Goal: Information Seeking & Learning: Learn about a topic

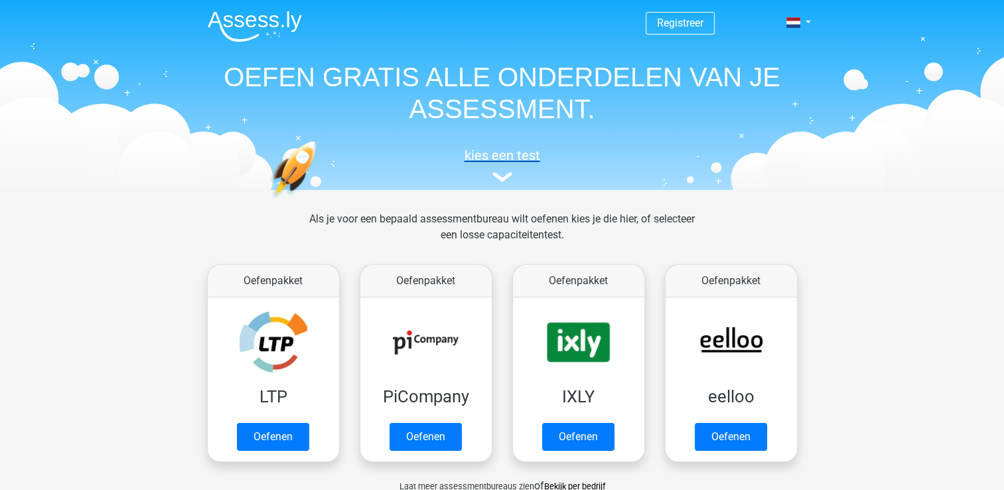
click at [505, 153] on h5 "kies een test" at bounding box center [502, 155] width 610 height 16
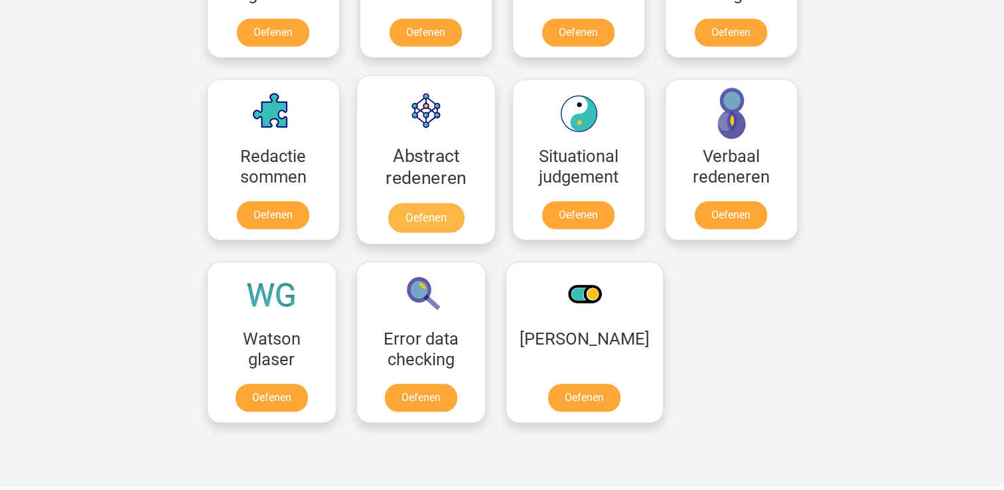
scroll to position [912, 0]
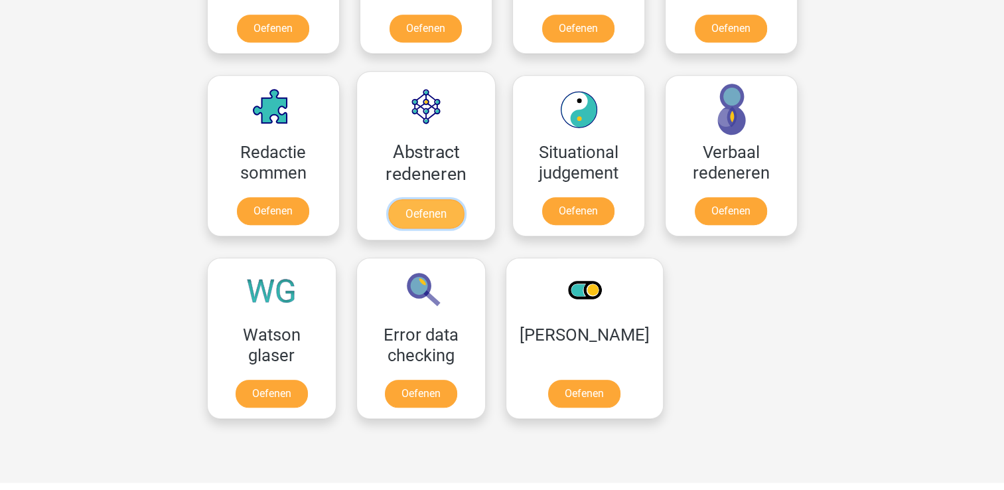
click at [430, 212] on link "Oefenen" at bounding box center [425, 213] width 76 height 29
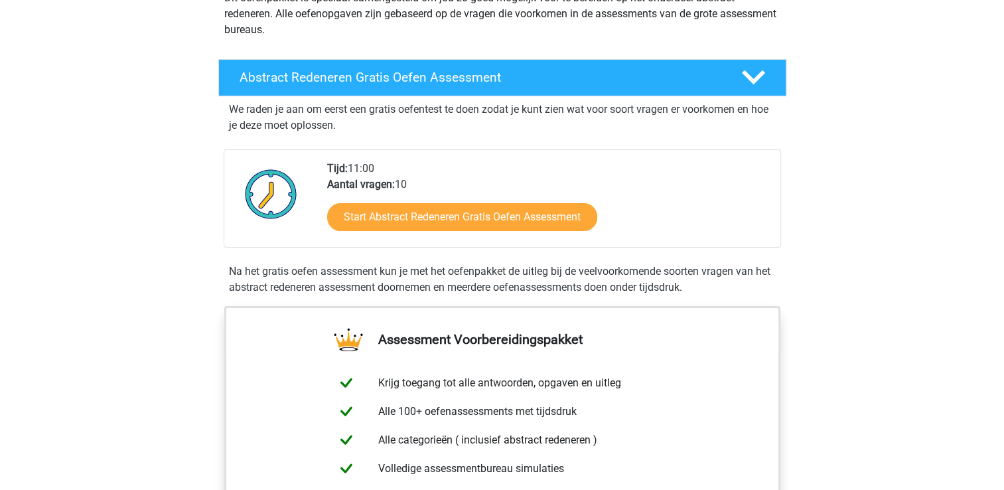
scroll to position [199, 0]
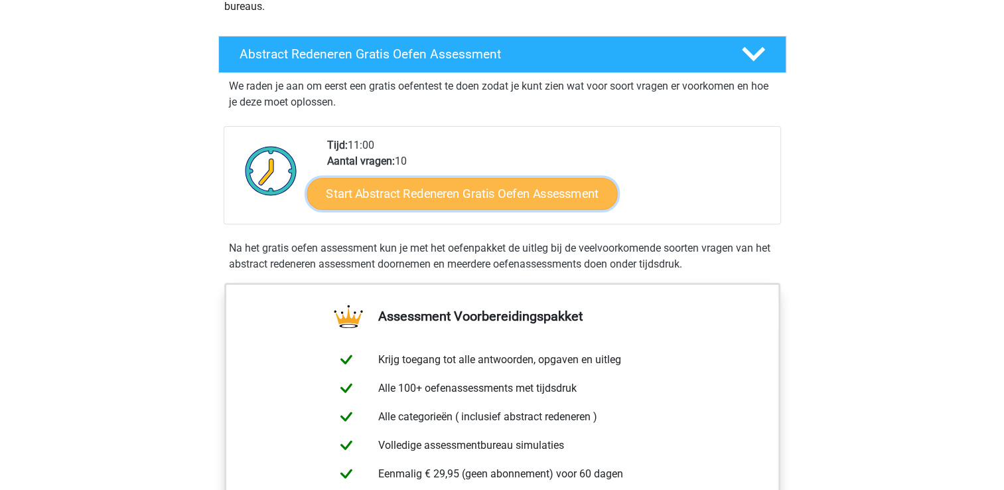
click at [446, 185] on link "Start Abstract Redeneren Gratis Oefen Assessment" at bounding box center [461, 193] width 310 height 32
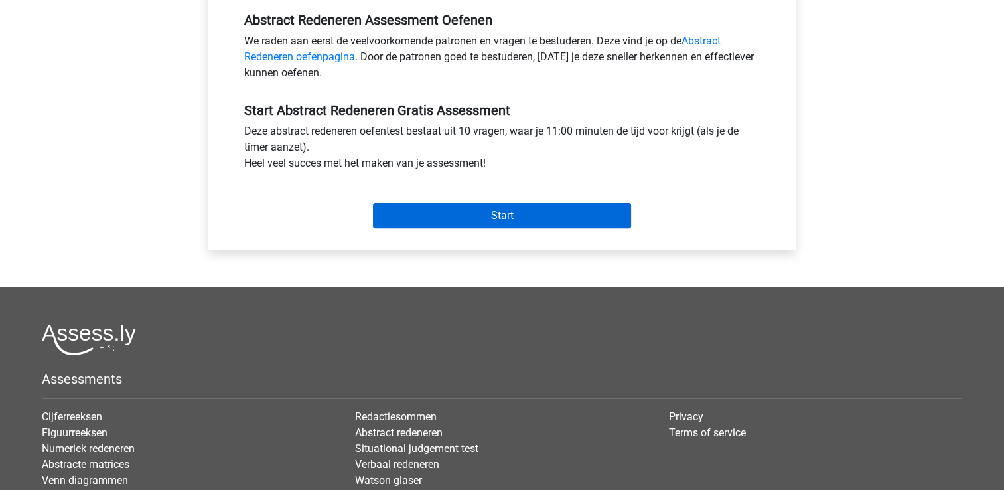
scroll to position [464, 0]
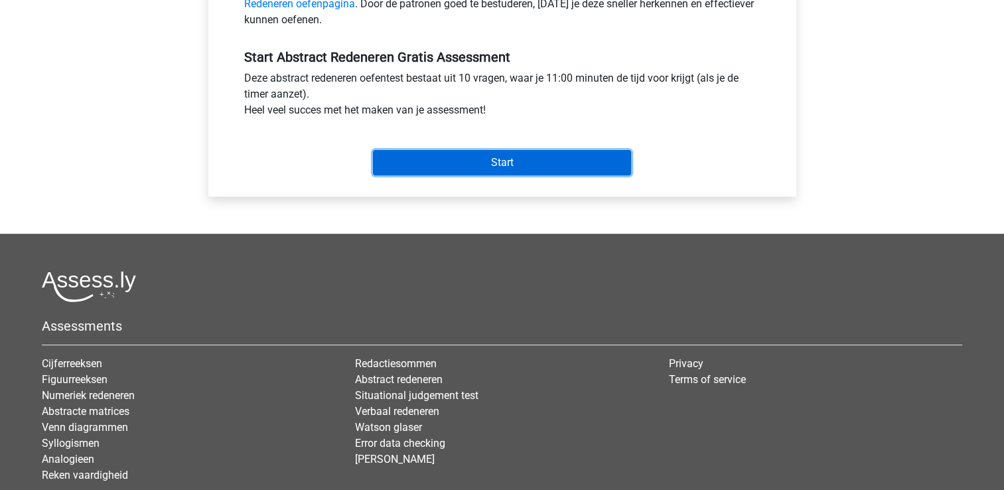
click at [511, 157] on input "Start" at bounding box center [502, 162] width 258 height 25
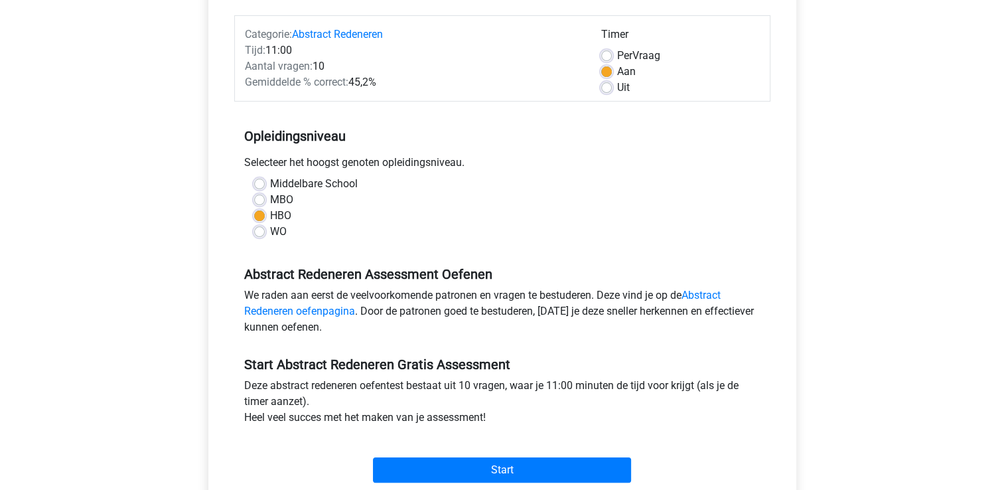
scroll to position [199, 0]
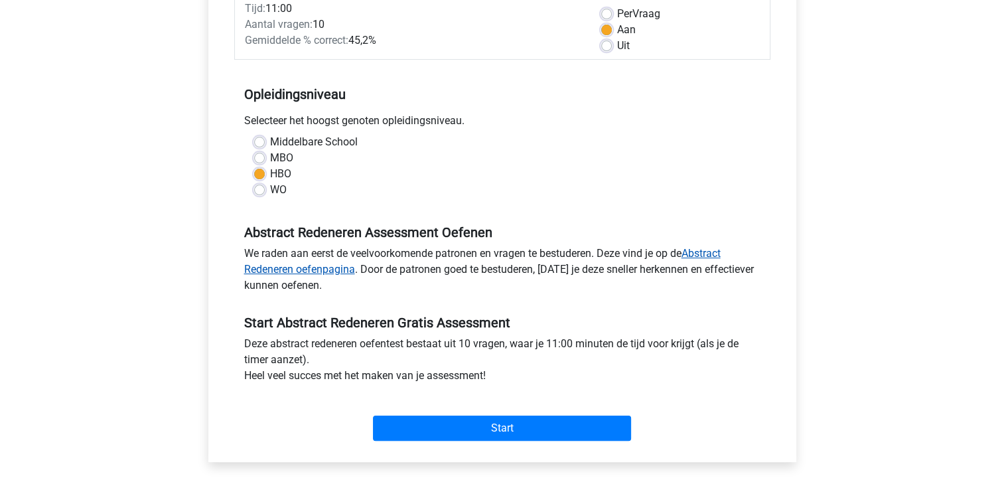
click at [714, 251] on link "Abstract Redeneren oefenpagina" at bounding box center [482, 261] width 476 height 29
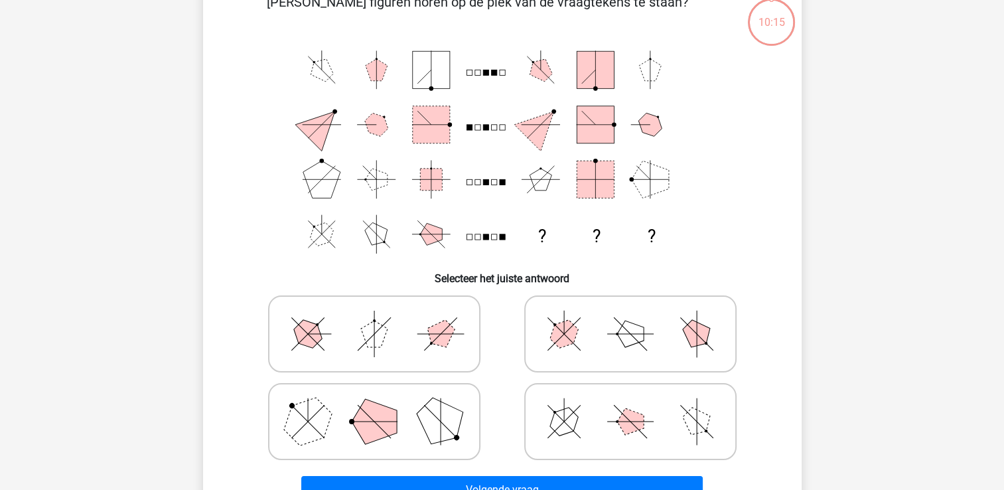
scroll to position [66, 0]
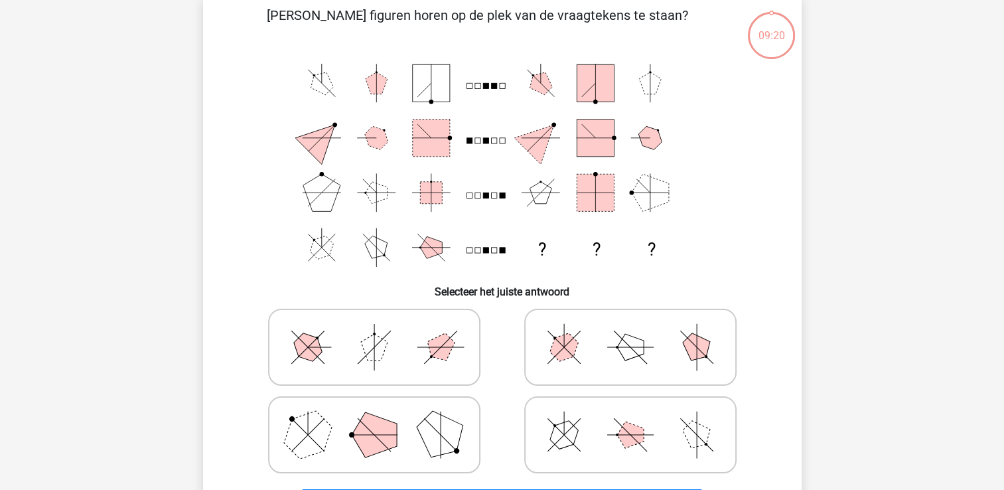
click at [609, 350] on icon at bounding box center [630, 347] width 199 height 66
click at [630, 330] on input "radio" at bounding box center [634, 326] width 9 height 9
radio input "true"
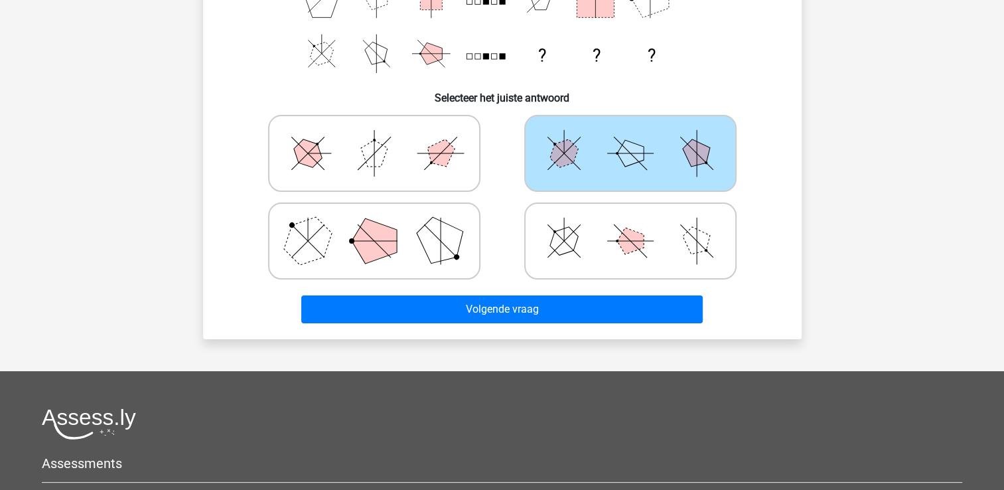
scroll to position [332, 0]
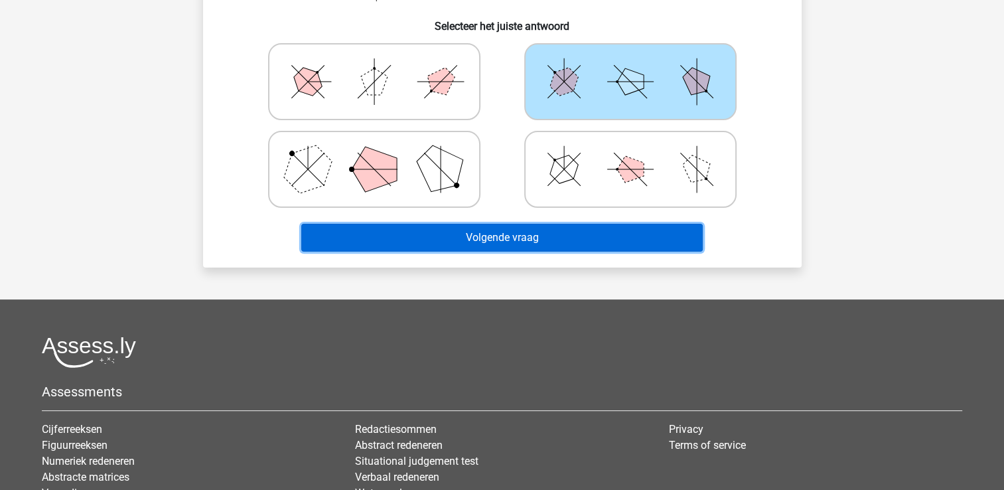
click at [531, 239] on button "Volgende vraag" at bounding box center [501, 238] width 401 height 28
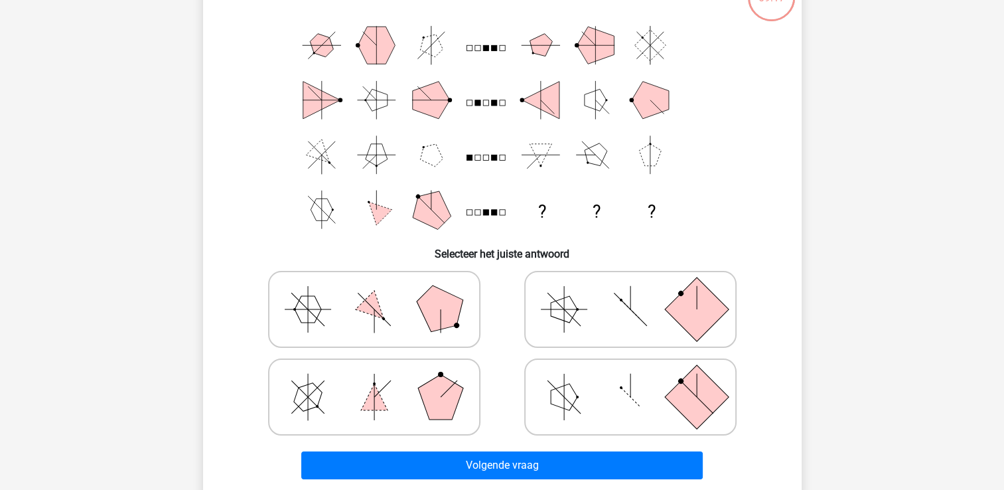
scroll to position [127, 0]
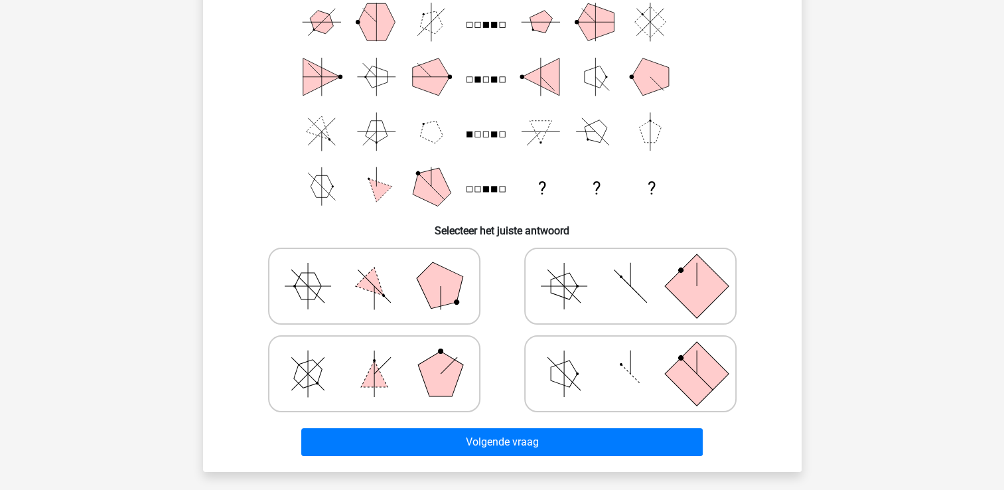
click at [417, 292] on icon at bounding box center [374, 286] width 199 height 66
click at [383, 269] on input "radio" at bounding box center [378, 265] width 9 height 9
radio input "true"
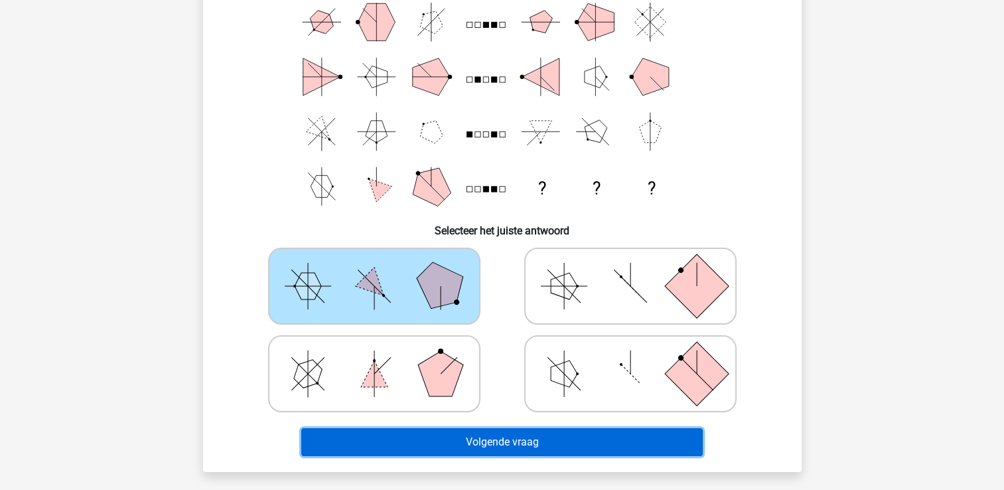
click at [523, 441] on button "Volgende vraag" at bounding box center [501, 442] width 401 height 28
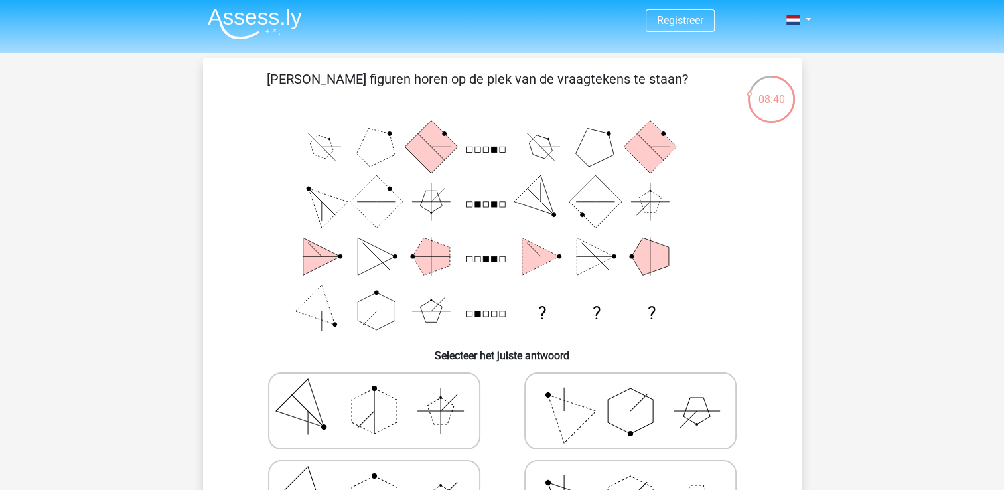
scroll to position [0, 0]
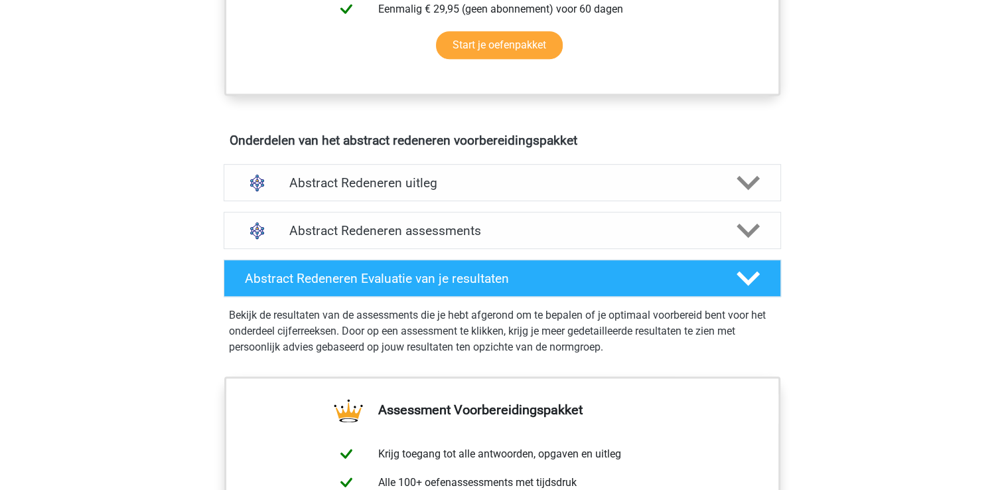
scroll to position [796, 0]
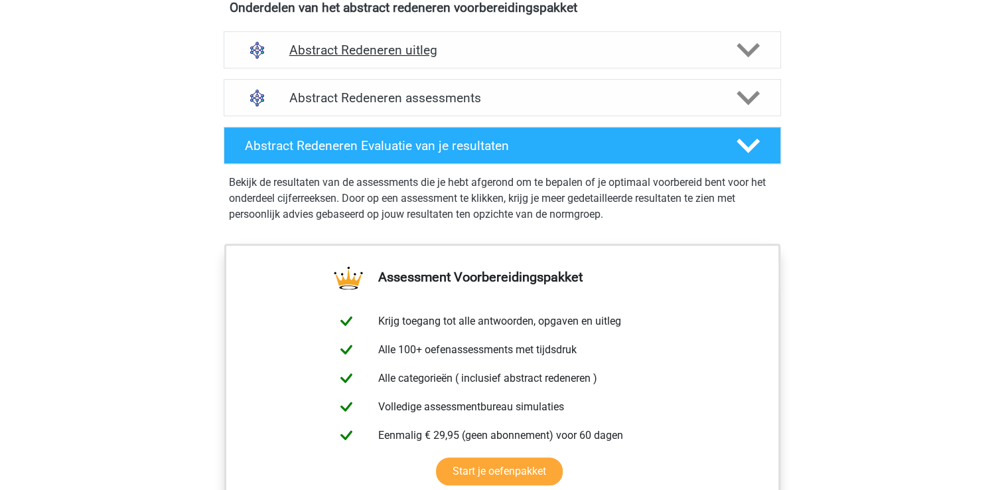
click at [408, 44] on h4 "Abstract Redeneren uitleg" at bounding box center [502, 49] width 426 height 15
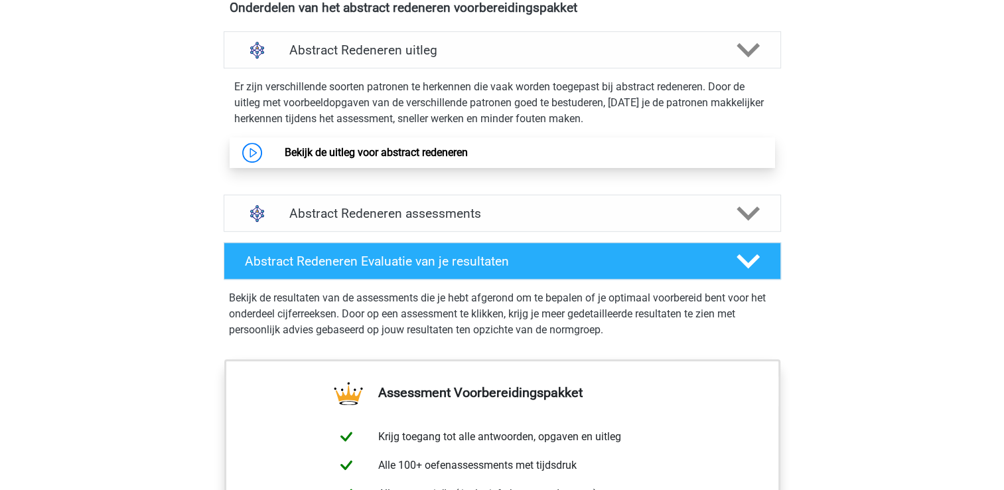
click at [407, 152] on link "Bekijk de uitleg voor abstract redeneren" at bounding box center [376, 152] width 183 height 13
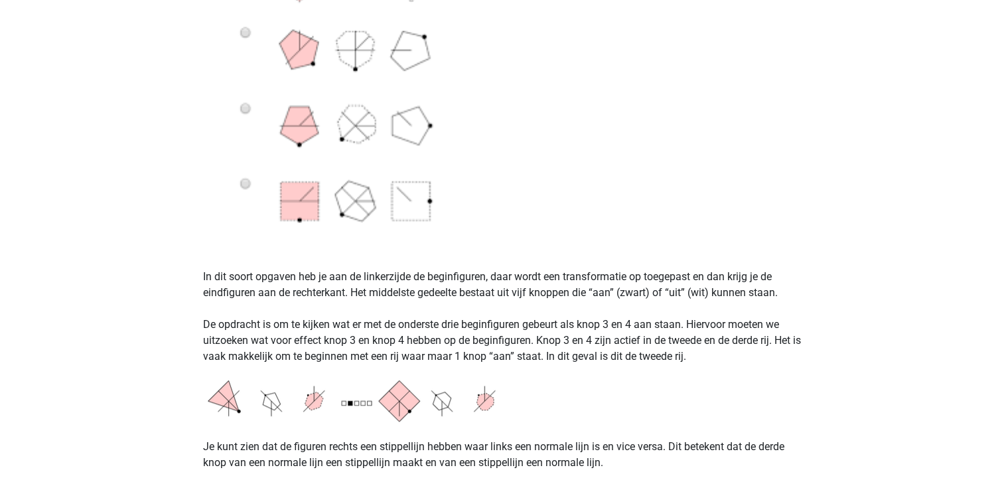
scroll to position [796, 0]
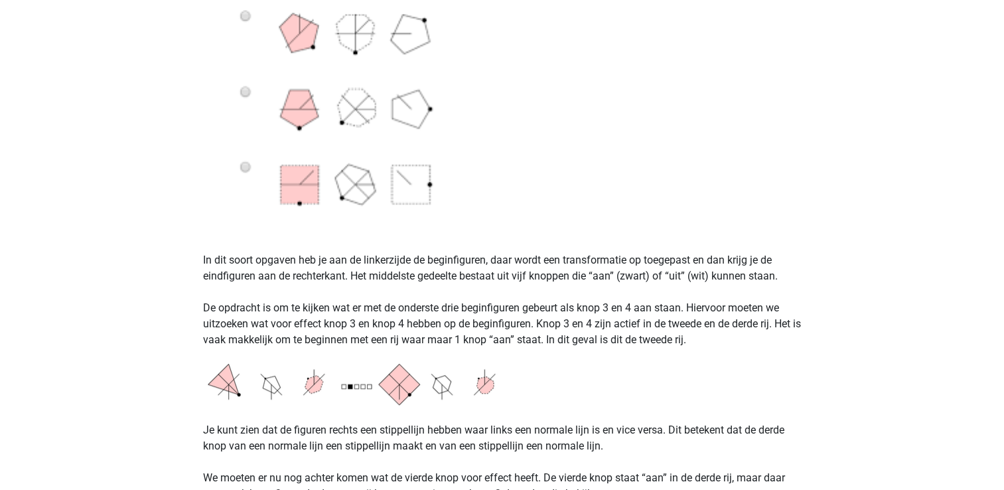
click at [371, 322] on p "In dit soort opgaven heb je aan de linkerzijde de beginfiguren, daar wordt een …" at bounding box center [502, 291] width 598 height 111
click at [439, 308] on p "In dit soort opgaven heb je aan de linkerzijde de beginfiguren, daar wordt een …" at bounding box center [502, 291] width 598 height 111
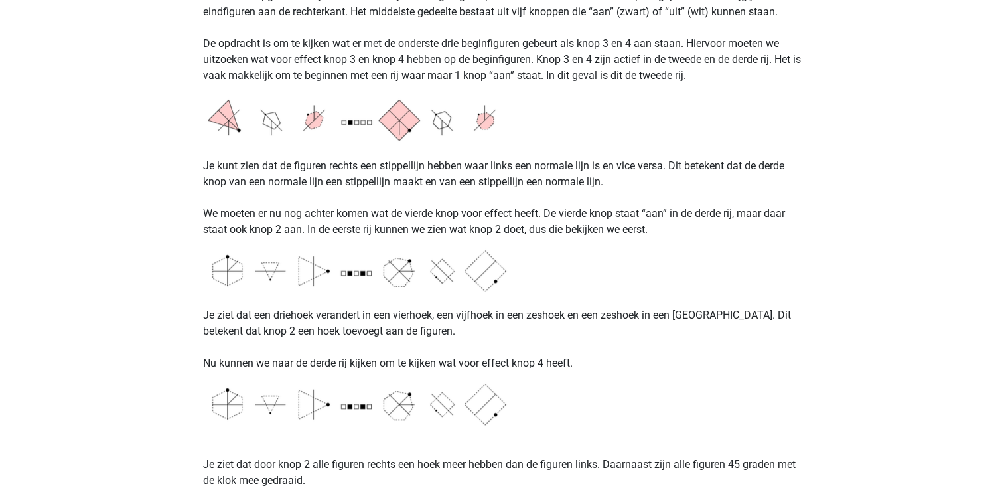
scroll to position [1061, 0]
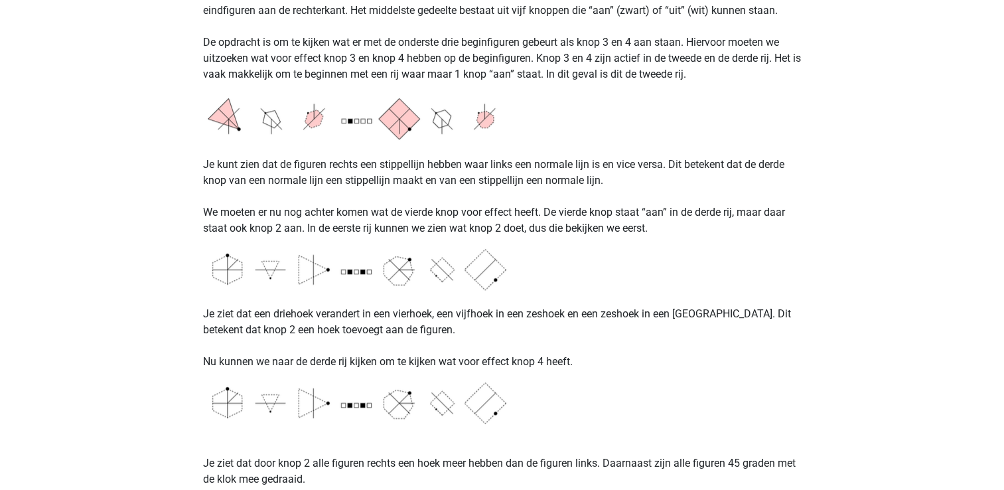
click at [544, 226] on p "Je kunt zien dat de figuren rechts een stippellijn hebben waar links een normal…" at bounding box center [502, 189] width 598 height 96
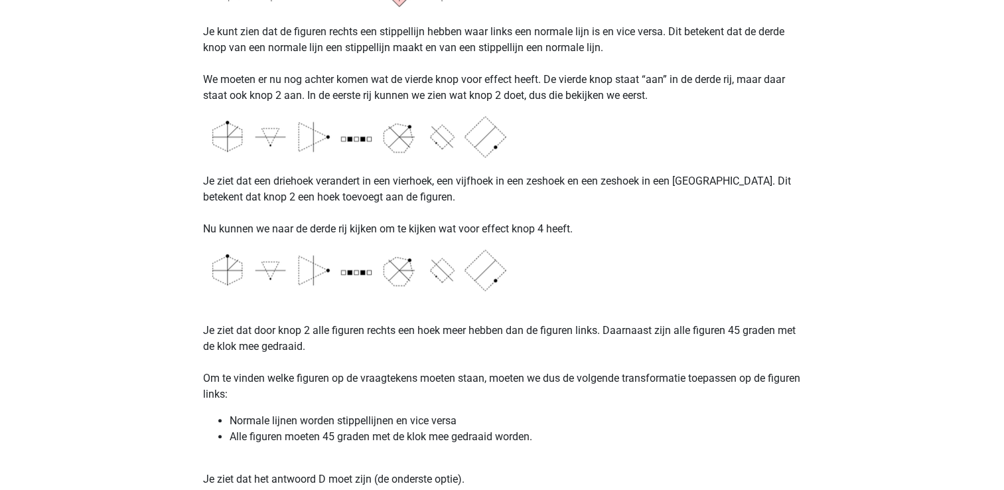
scroll to position [1393, 0]
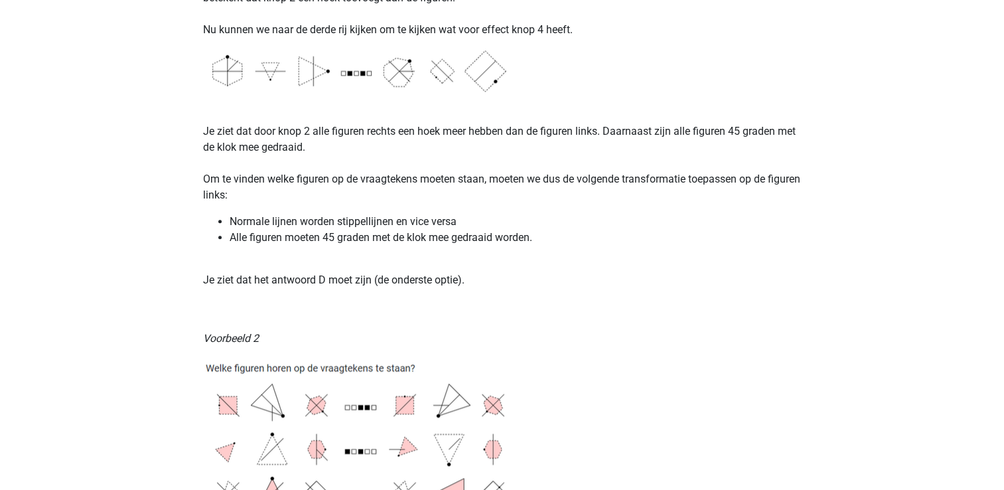
click at [342, 285] on p "Je ziet dat het antwoord D moet zijn (de onderste optie)." at bounding box center [502, 272] width 598 height 32
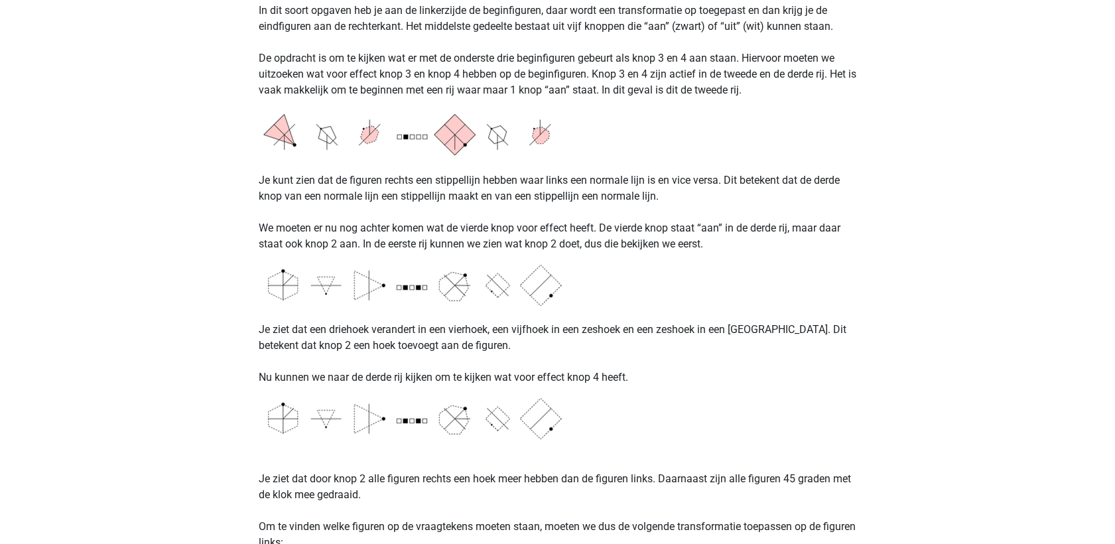
scroll to position [1105, 0]
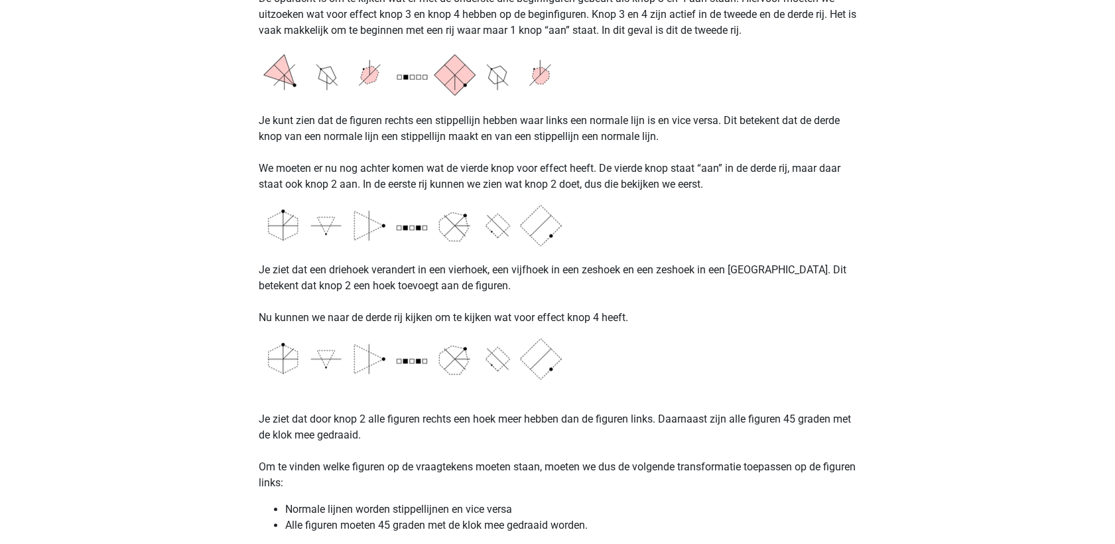
click at [566, 462] on p "Je ziet dat door knop 2 alle figuren rechts een hoek meer hebben dan de figuren…" at bounding box center [558, 434] width 598 height 111
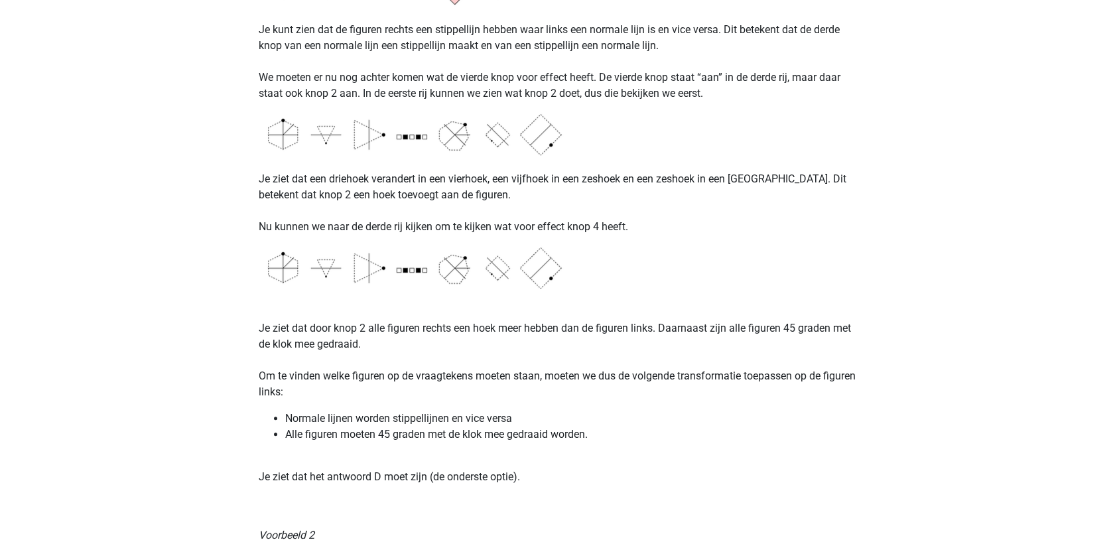
scroll to position [1252, 0]
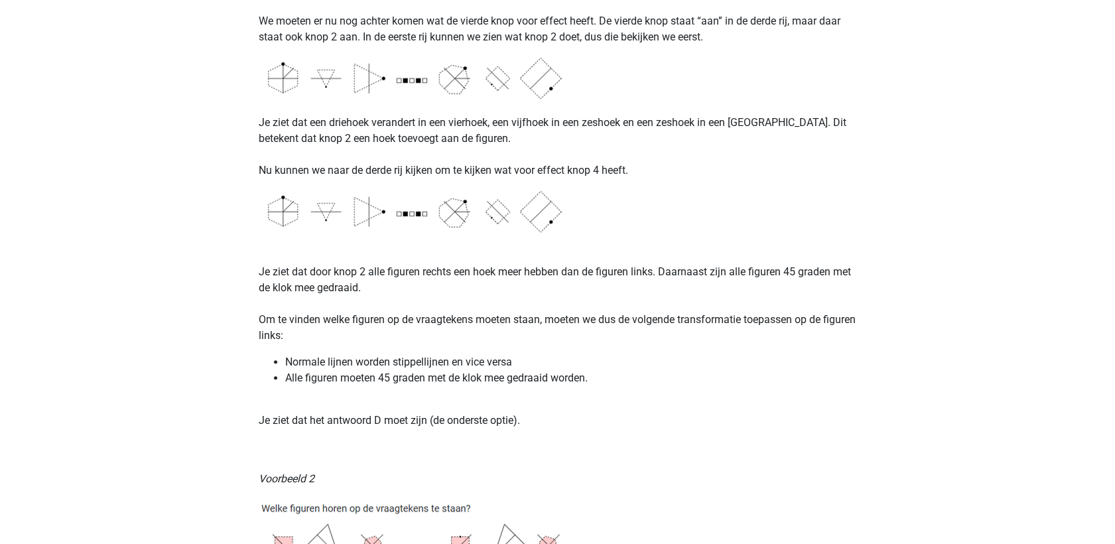
click at [409, 361] on li "Normale lijnen worden stippellijnen en vice versa" at bounding box center [571, 362] width 572 height 16
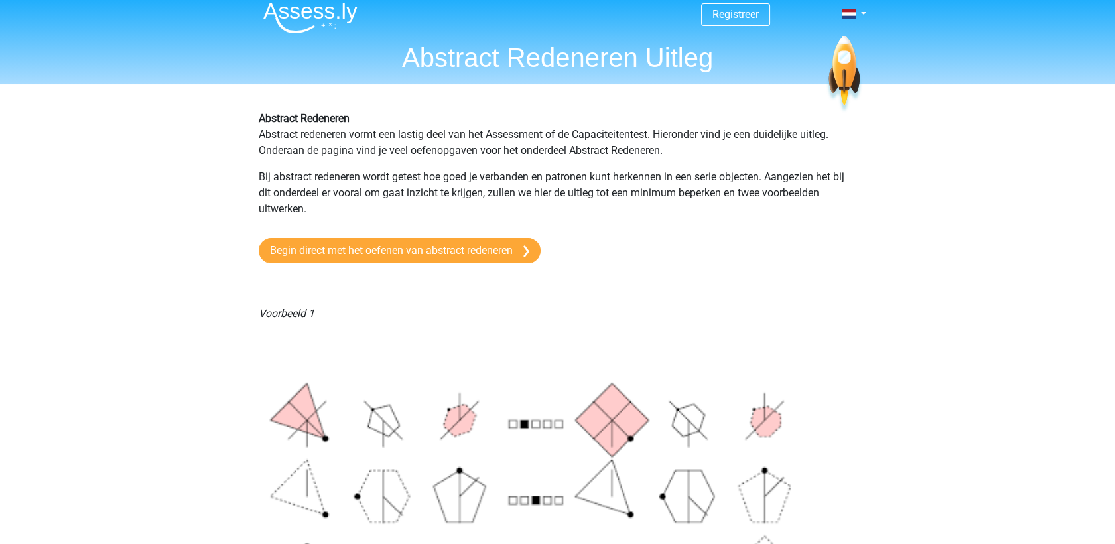
scroll to position [0, 0]
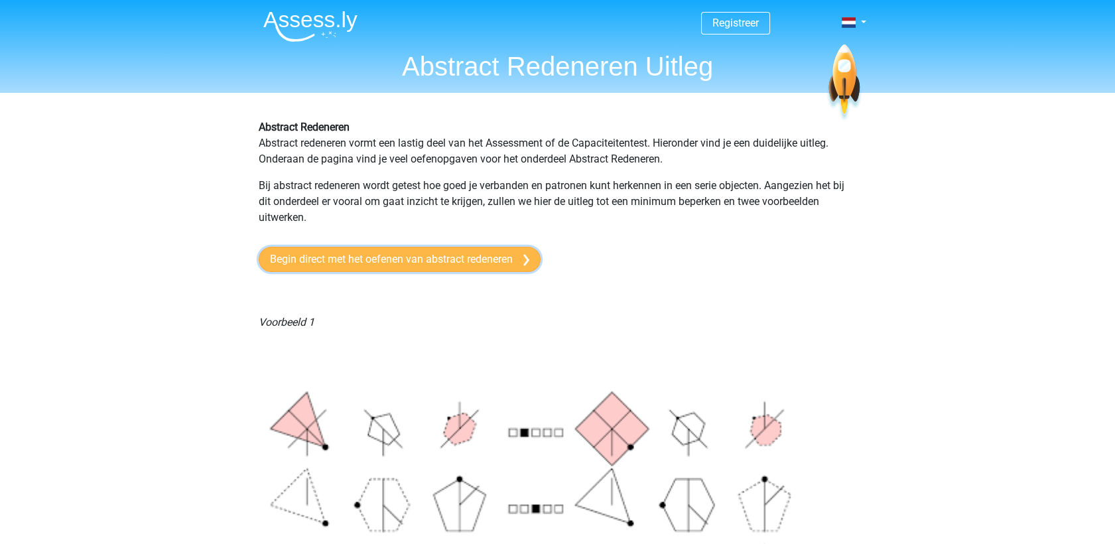
click at [448, 253] on link "Begin direct met het oefenen van abstract redeneren" at bounding box center [400, 259] width 282 height 25
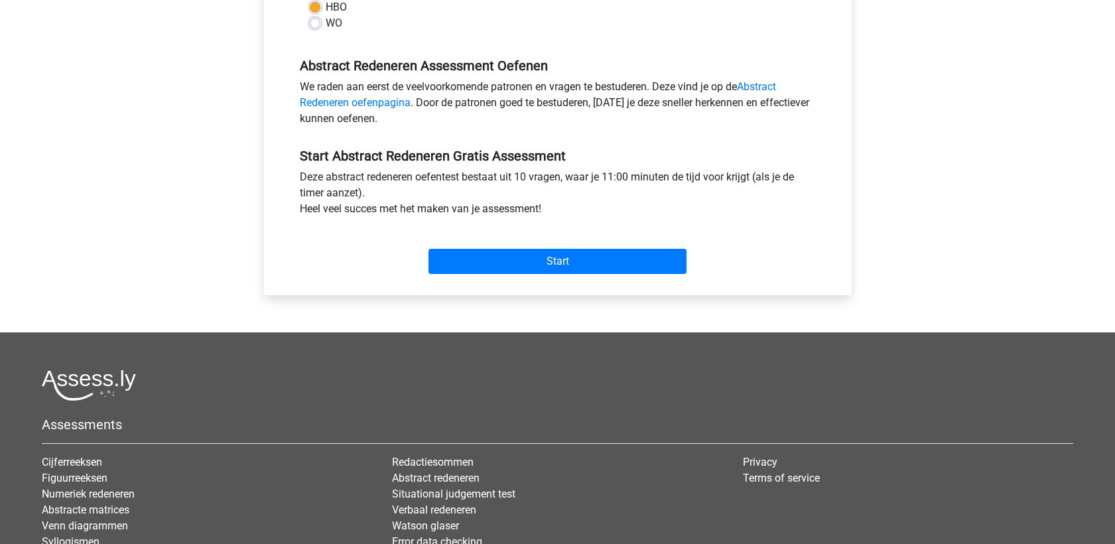
scroll to position [368, 0]
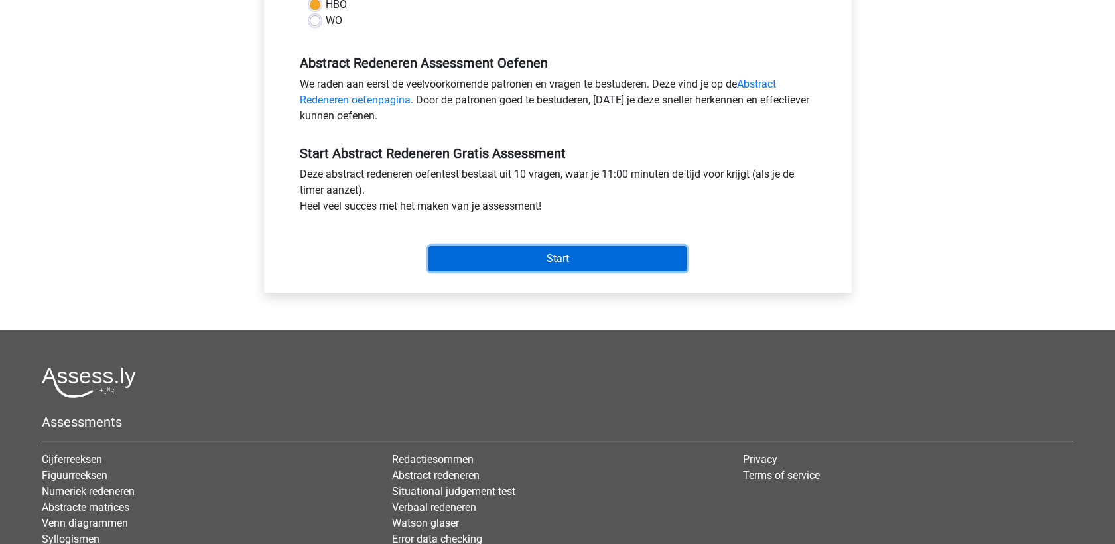
click at [538, 255] on input "Start" at bounding box center [557, 258] width 258 height 25
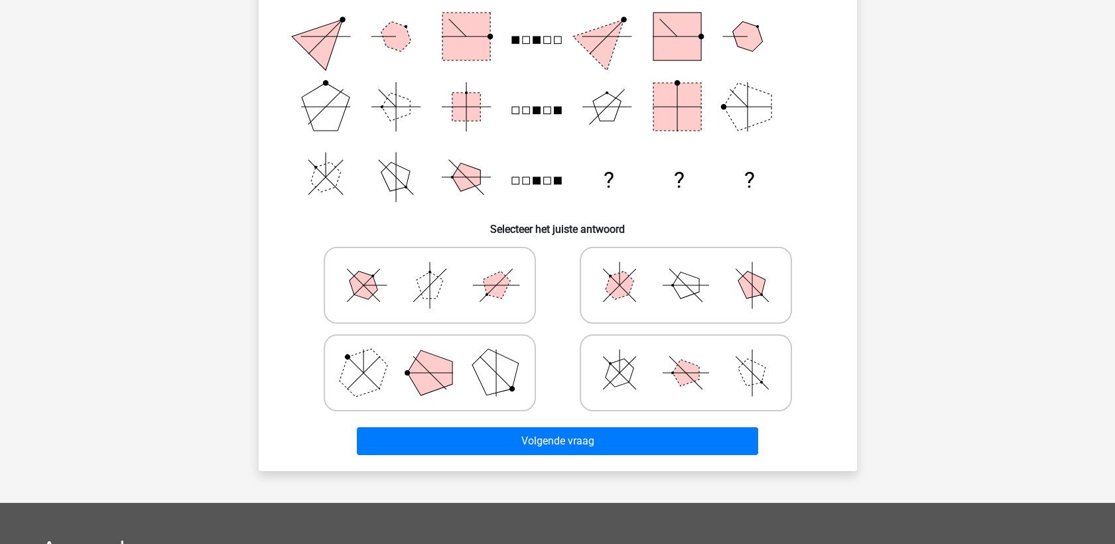
scroll to position [368, 0]
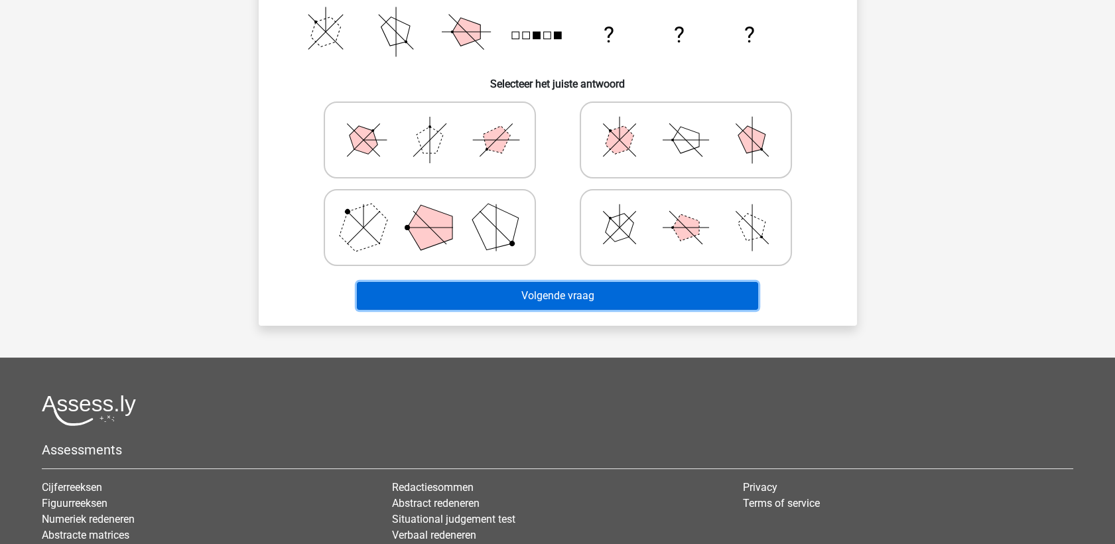
click at [534, 300] on button "Volgende vraag" at bounding box center [557, 296] width 401 height 28
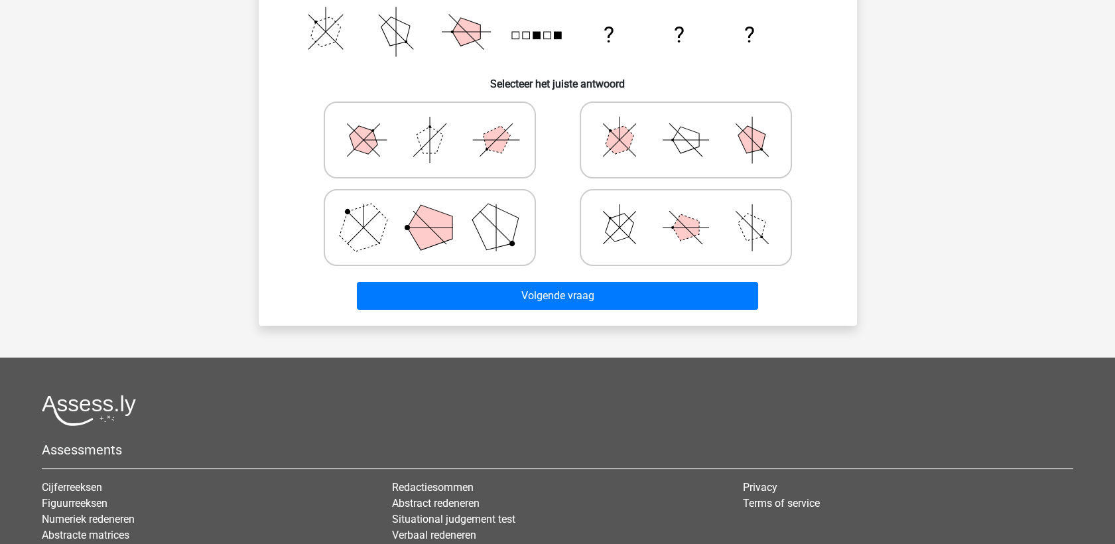
click at [656, 225] on icon at bounding box center [685, 227] width 199 height 66
click at [686, 211] on input "radio" at bounding box center [690, 206] width 9 height 9
radio input "true"
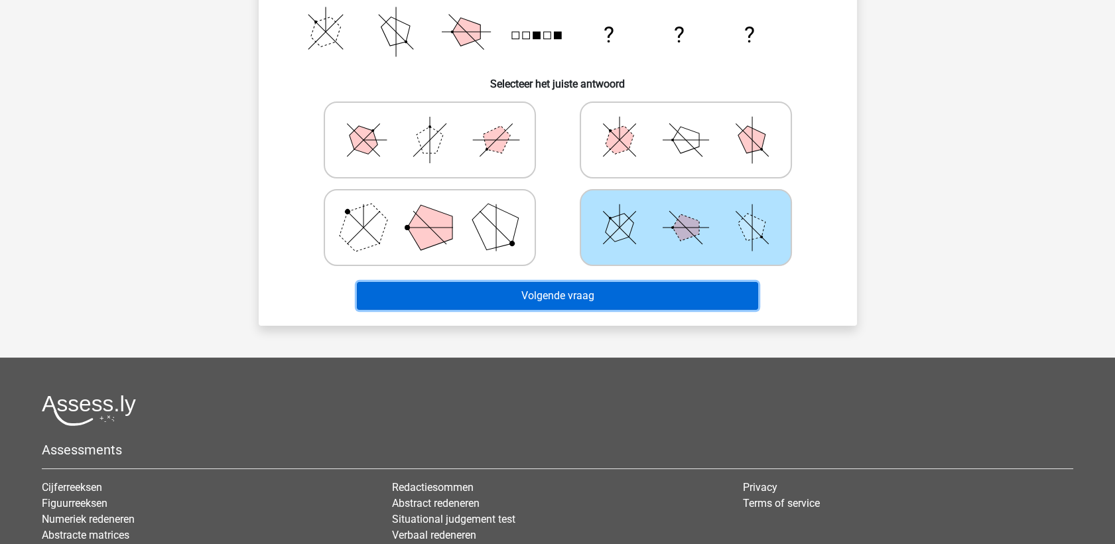
click at [586, 299] on button "Volgende vraag" at bounding box center [557, 296] width 401 height 28
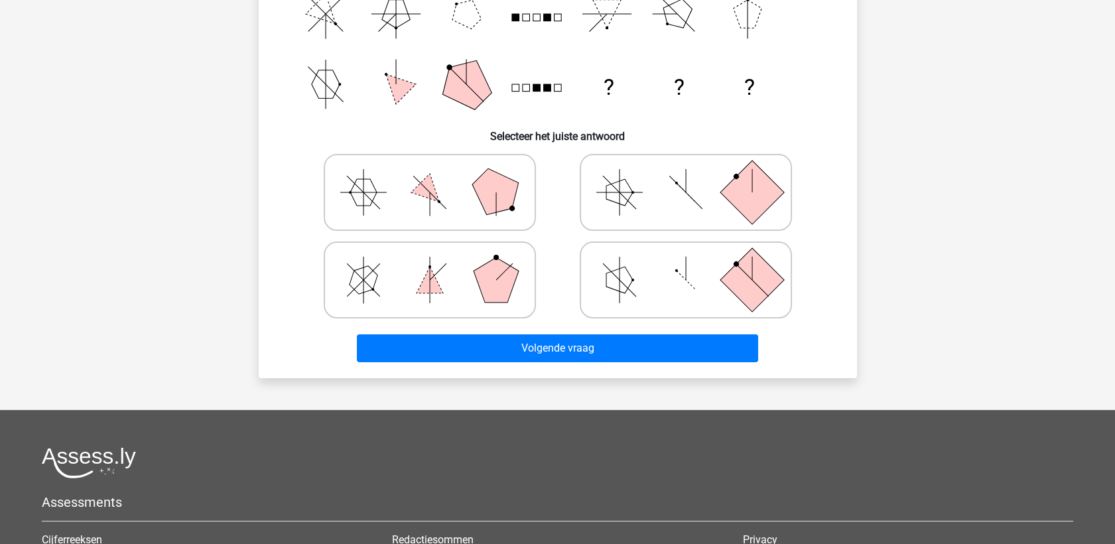
scroll to position [0, 0]
